Goal: Task Accomplishment & Management: Use online tool/utility

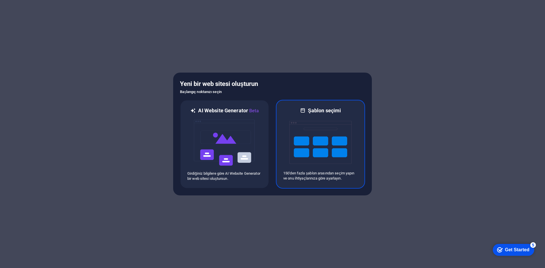
click at [291, 131] on img at bounding box center [320, 142] width 62 height 57
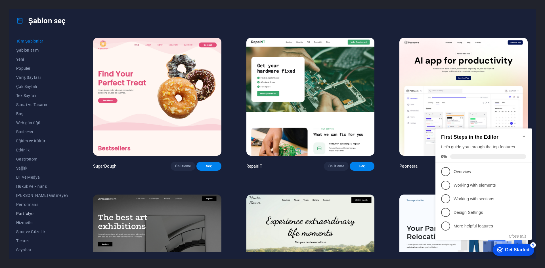
click at [25, 214] on span "Portfolyo" at bounding box center [42, 213] width 52 height 5
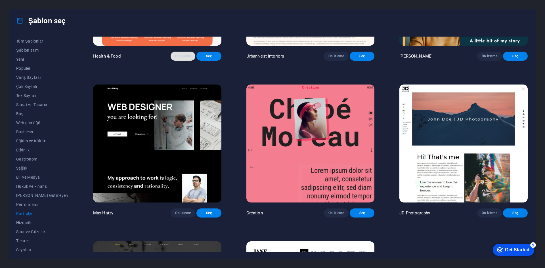
scroll to position [114, 0]
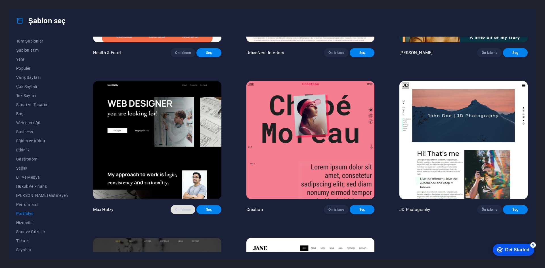
click at [172, 213] on button "Ön izleme" at bounding box center [183, 209] width 25 height 9
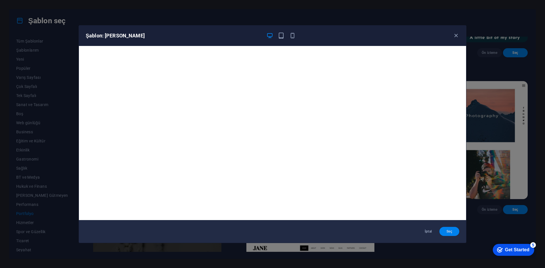
click at [458, 233] on button "Seç" at bounding box center [449, 231] width 20 height 9
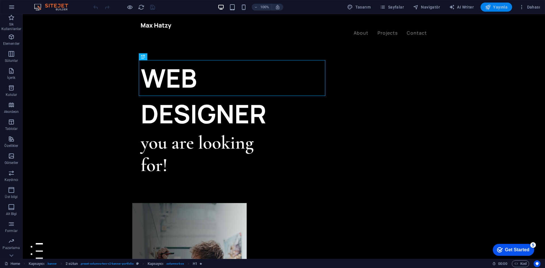
click at [509, 8] on button "Yayınla" at bounding box center [497, 7] width 32 height 9
